Goal: Check status: Check status

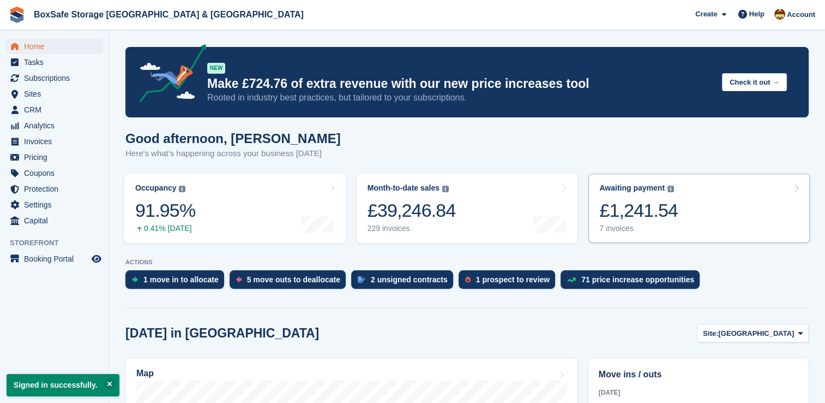
click at [732, 184] on link "Awaiting payment The total outstanding balance on all open invoices. £1,241.54 …" at bounding box center [698, 207] width 221 height 69
click at [730, 187] on link "Awaiting payment The total outstanding balance on all open invoices. £1,241.54 …" at bounding box center [698, 207] width 221 height 69
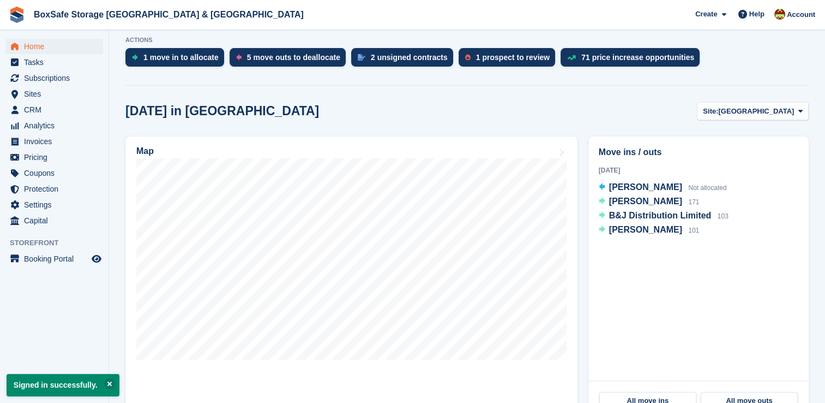
scroll to position [230, 0]
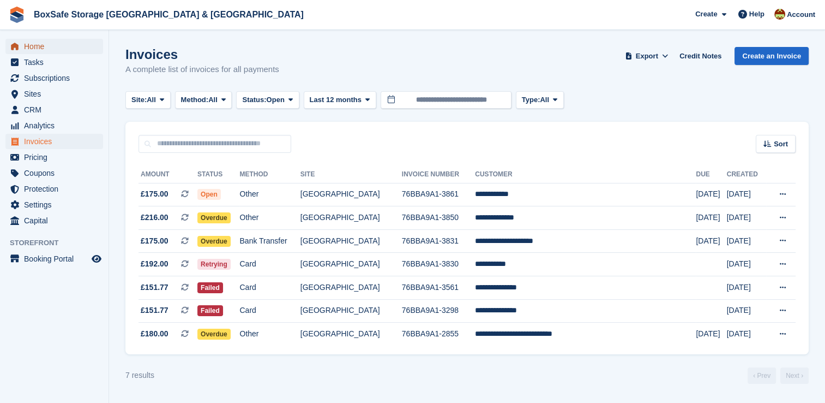
click at [48, 44] on span "Home" at bounding box center [56, 46] width 65 height 15
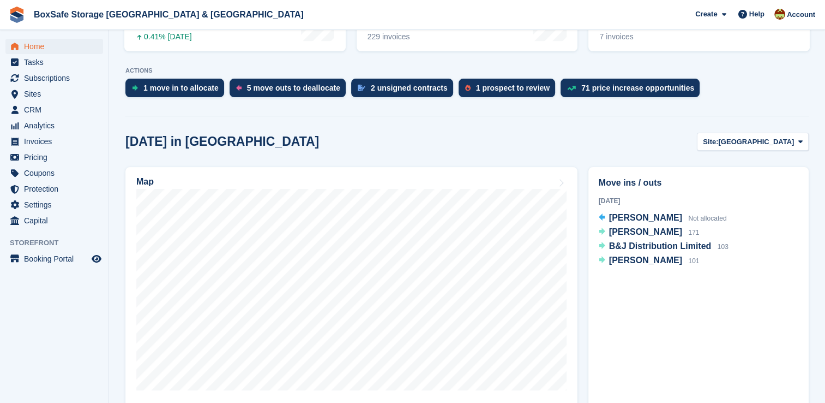
scroll to position [227, 0]
